Goal: Navigation & Orientation: Locate item on page

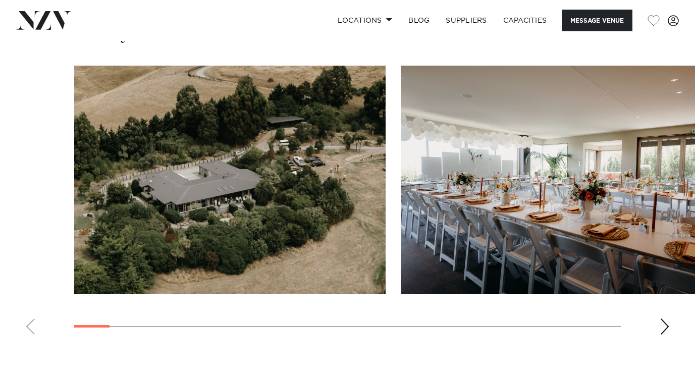
scroll to position [961, 0]
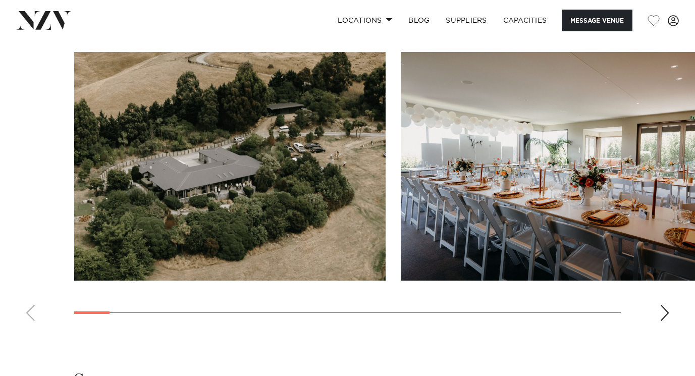
click at [662, 307] on div "Next slide" at bounding box center [664, 313] width 10 height 16
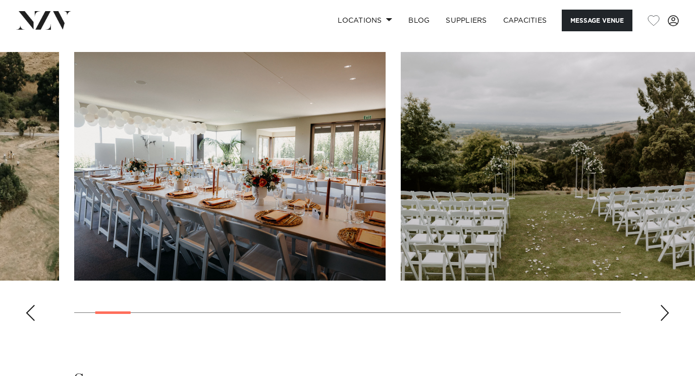
click at [662, 307] on div "Next slide" at bounding box center [664, 313] width 10 height 16
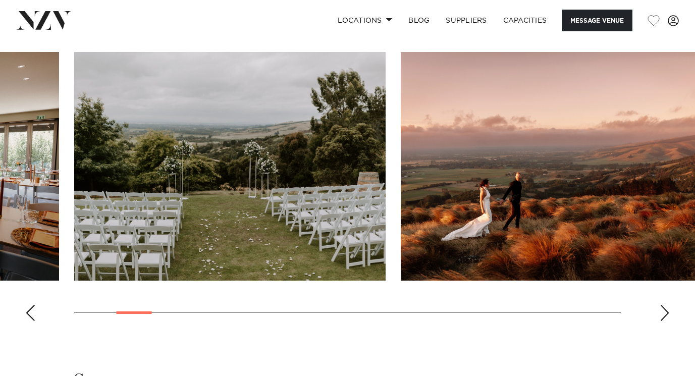
click at [662, 307] on div "Next slide" at bounding box center [664, 313] width 10 height 16
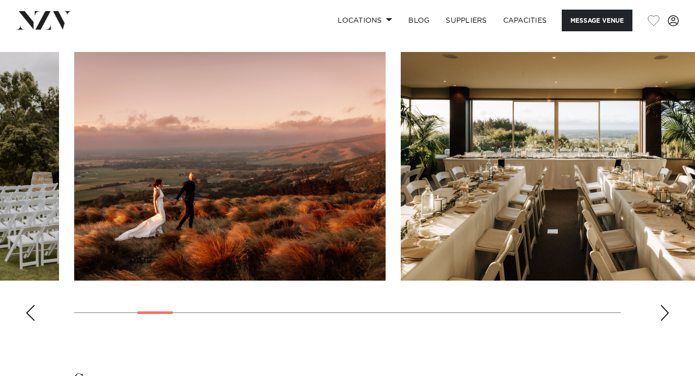
click at [662, 307] on div "Next slide" at bounding box center [664, 313] width 10 height 16
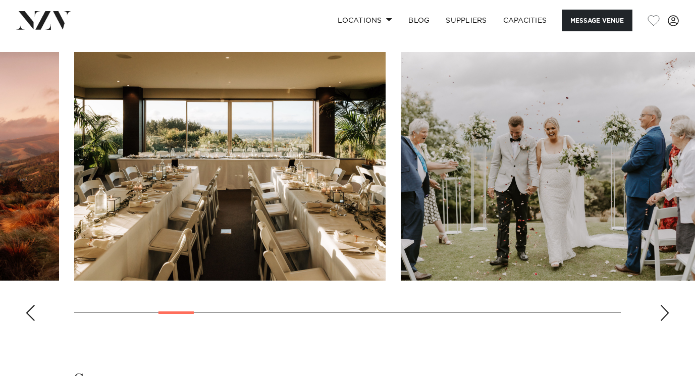
click at [662, 307] on div "Next slide" at bounding box center [664, 313] width 10 height 16
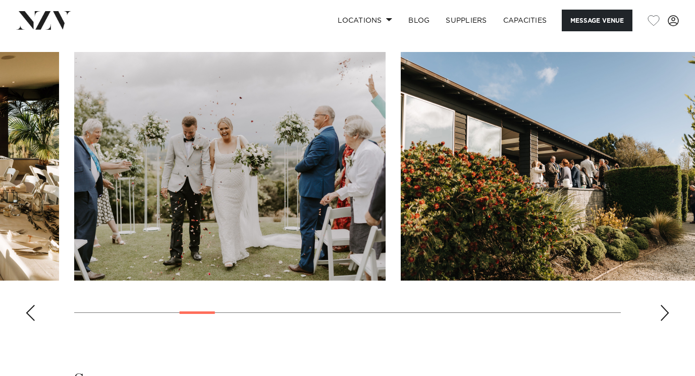
click at [662, 307] on div "Next slide" at bounding box center [664, 313] width 10 height 16
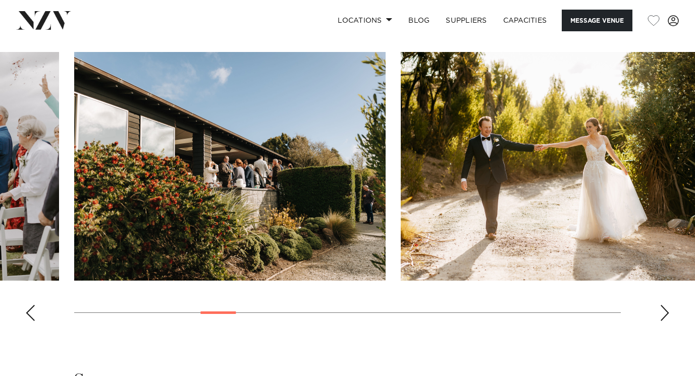
click at [662, 307] on div "Next slide" at bounding box center [664, 313] width 10 height 16
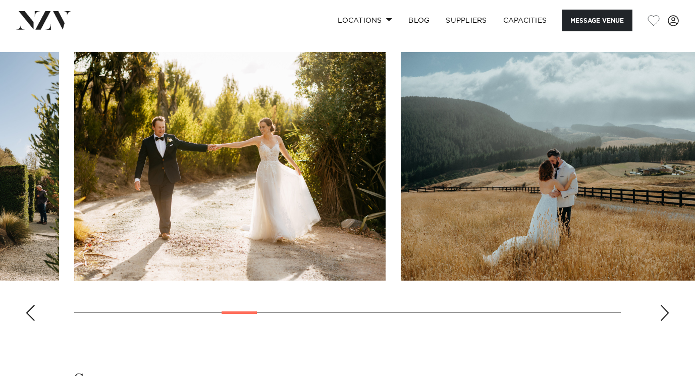
click at [662, 307] on div "Next slide" at bounding box center [664, 313] width 10 height 16
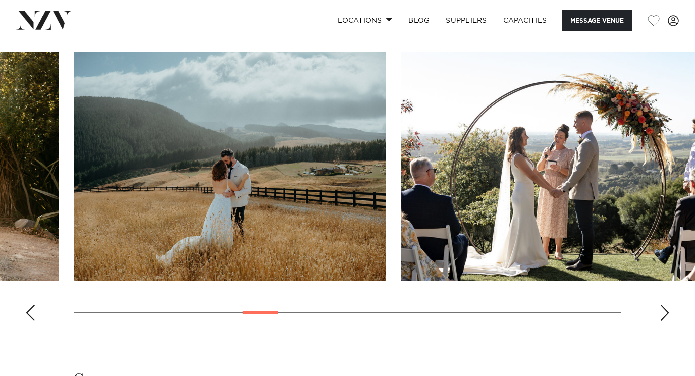
click at [662, 307] on div "Next slide" at bounding box center [664, 313] width 10 height 16
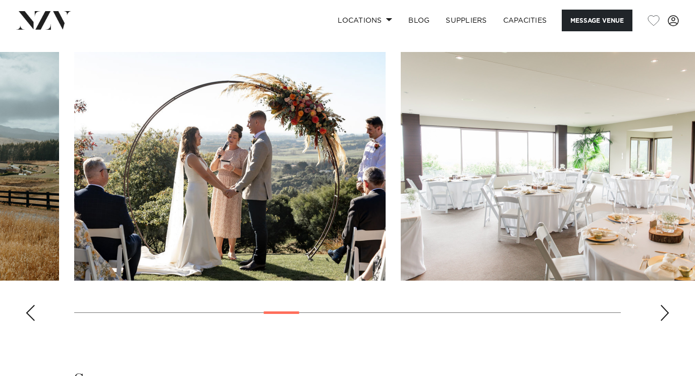
click at [662, 307] on div "Next slide" at bounding box center [664, 313] width 10 height 16
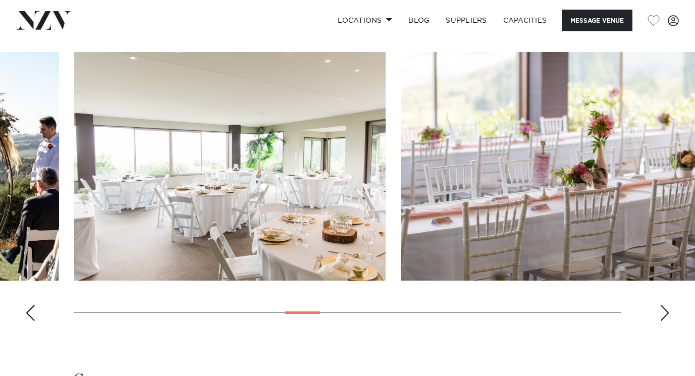
click at [662, 307] on div "Next slide" at bounding box center [664, 313] width 10 height 16
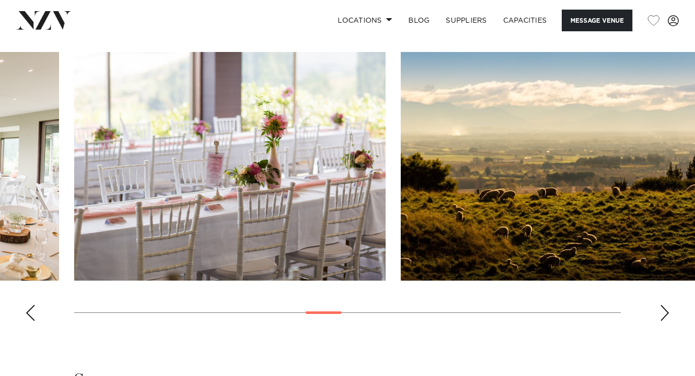
click at [662, 307] on div "Next slide" at bounding box center [664, 313] width 10 height 16
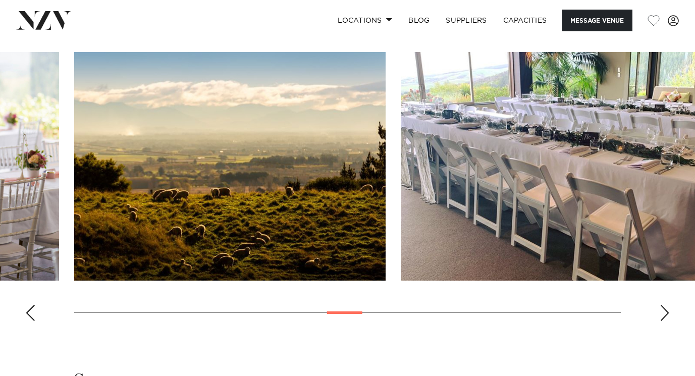
click at [662, 307] on div "Next slide" at bounding box center [664, 313] width 10 height 16
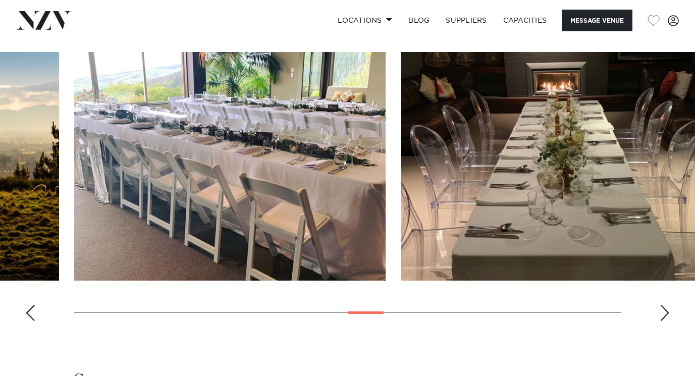
click at [662, 307] on div "Next slide" at bounding box center [664, 313] width 10 height 16
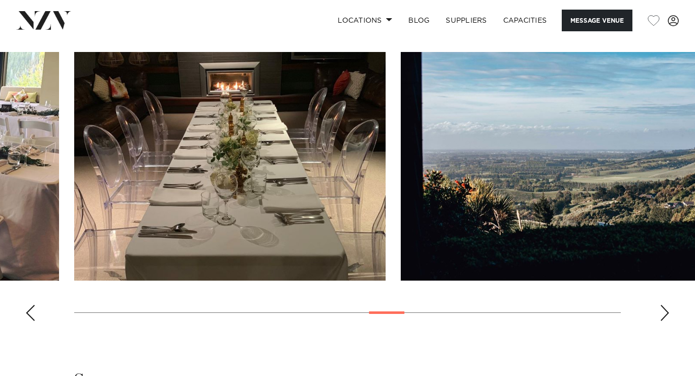
click at [662, 307] on div "Next slide" at bounding box center [664, 313] width 10 height 16
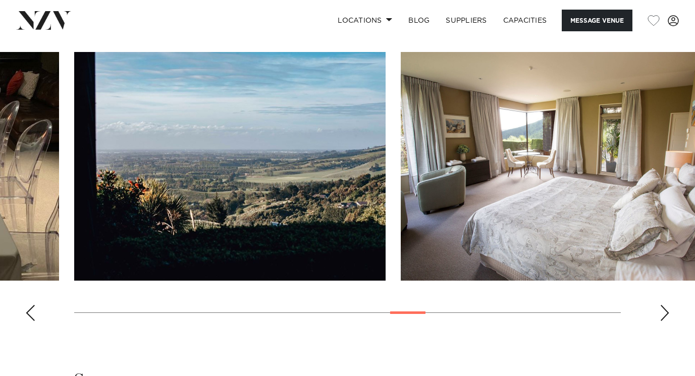
click at [662, 307] on div "Next slide" at bounding box center [664, 313] width 10 height 16
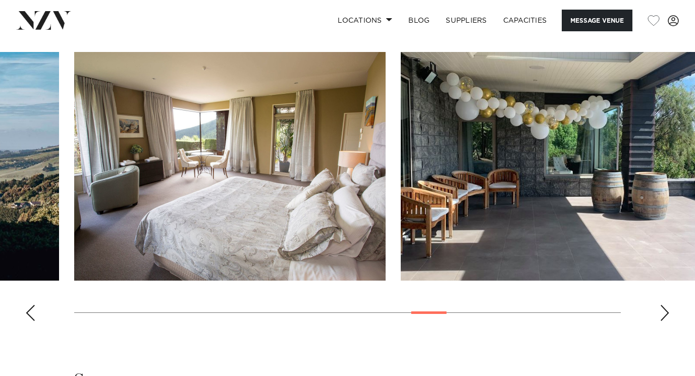
click at [662, 307] on div "Next slide" at bounding box center [664, 313] width 10 height 16
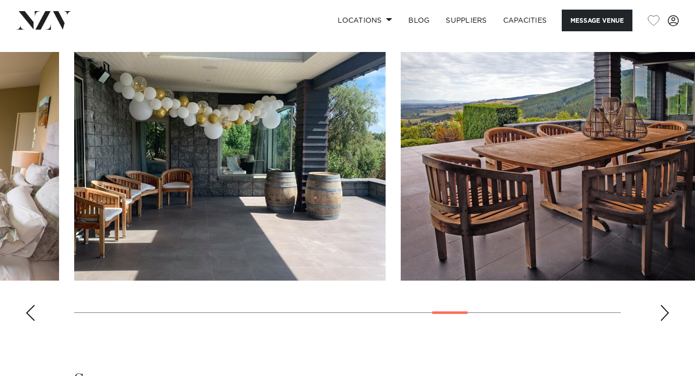
click at [662, 307] on div "Next slide" at bounding box center [664, 313] width 10 height 16
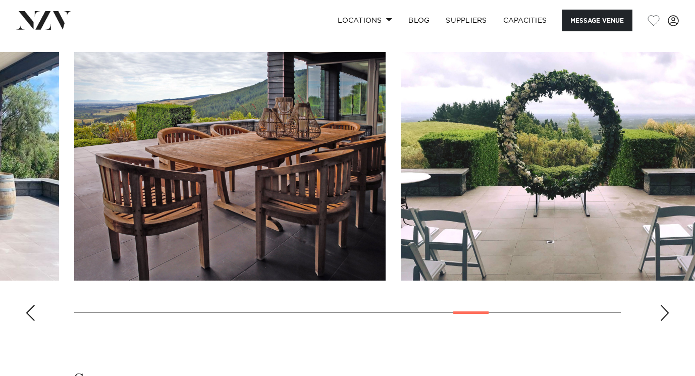
click at [662, 307] on div "Next slide" at bounding box center [664, 313] width 10 height 16
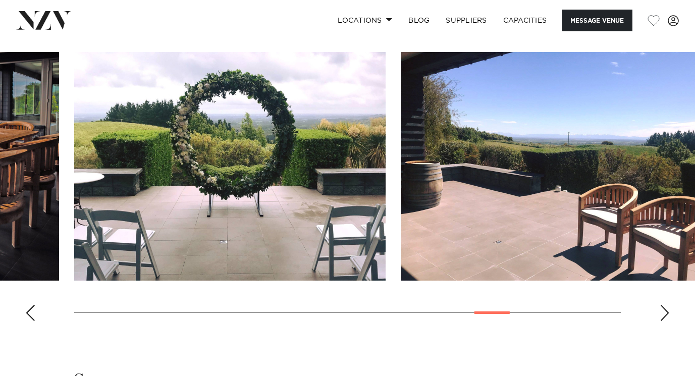
click at [662, 307] on div "Next slide" at bounding box center [664, 313] width 10 height 16
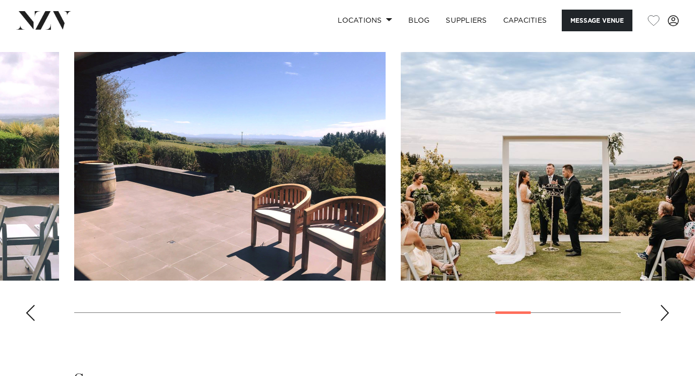
click at [662, 307] on div "Next slide" at bounding box center [664, 313] width 10 height 16
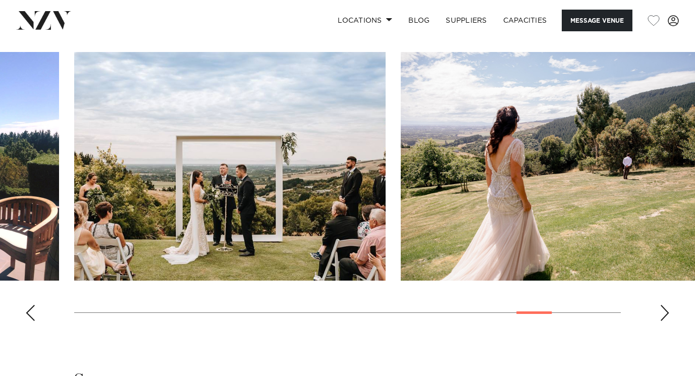
click at [662, 307] on div "Next slide" at bounding box center [664, 313] width 10 height 16
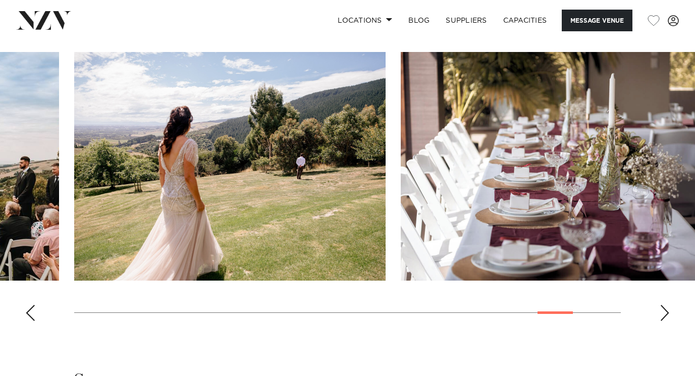
click at [662, 307] on div "Next slide" at bounding box center [664, 313] width 10 height 16
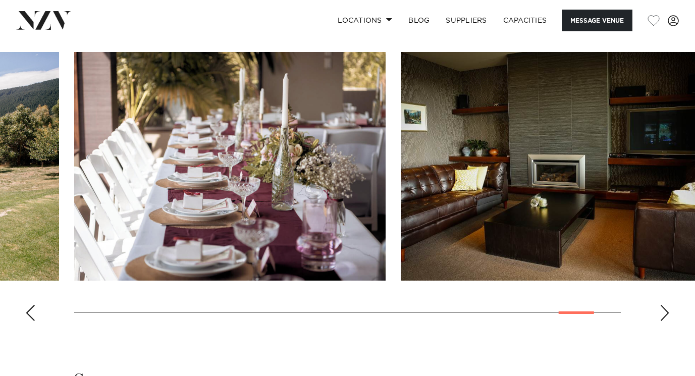
click at [662, 307] on div "Next slide" at bounding box center [664, 313] width 10 height 16
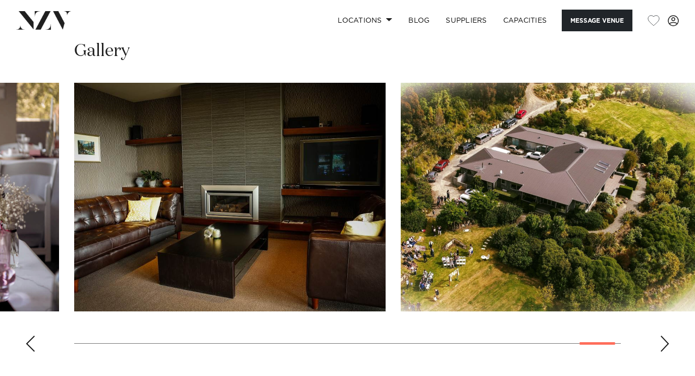
scroll to position [930, 0]
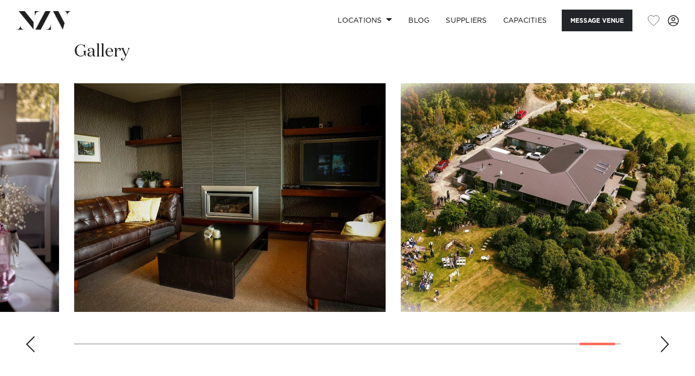
click at [595, 206] on img "26 / 26" at bounding box center [555, 197] width 311 height 228
